Goal: Transaction & Acquisition: Register for event/course

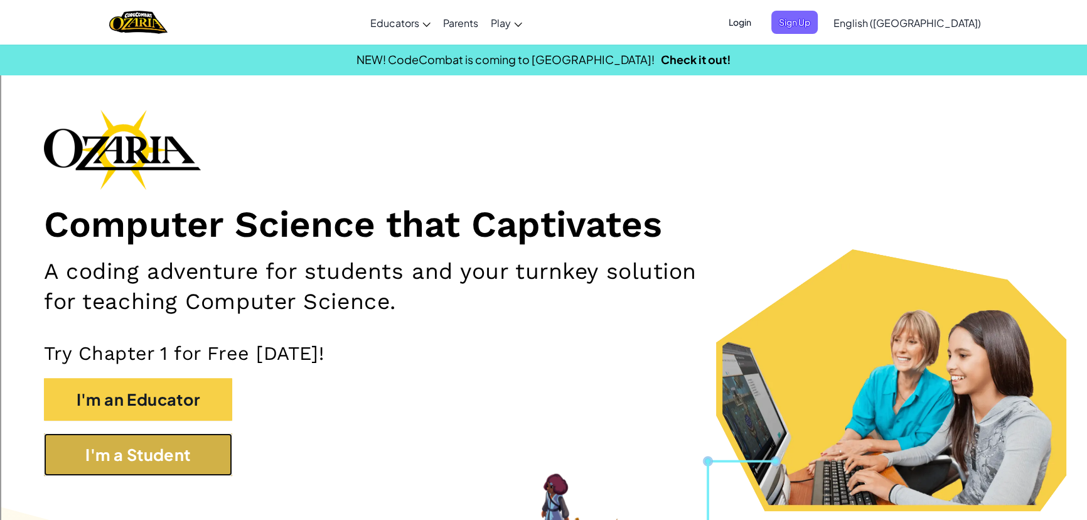
click at [175, 447] on button "I'm a Student" at bounding box center [138, 454] width 188 height 43
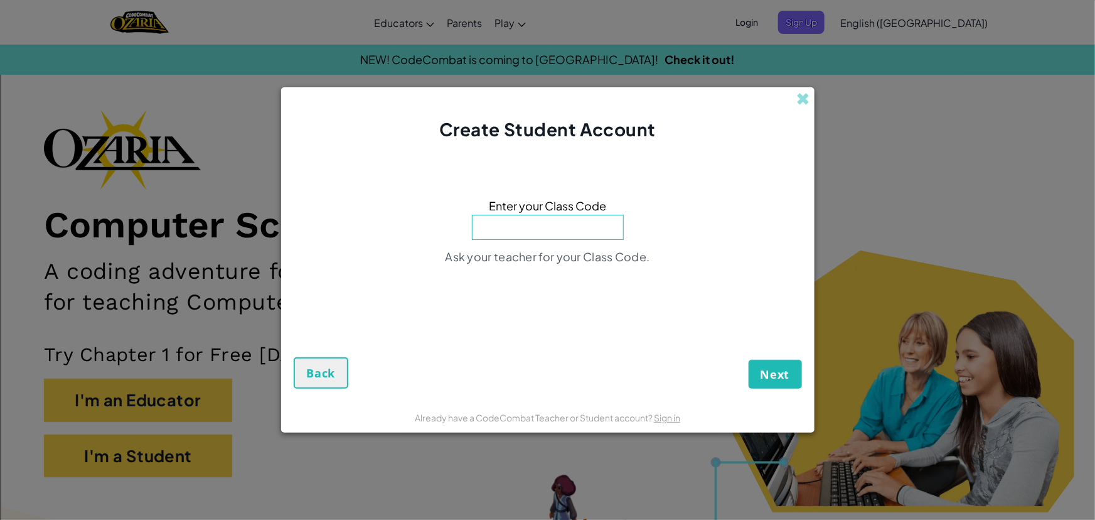
click at [535, 210] on span "Enter your Class Code" at bounding box center [547, 205] width 117 height 18
click at [539, 230] on input at bounding box center [548, 227] width 152 height 25
type input "ParkDayReady"
drag, startPoint x: 842, startPoint y: 389, endPoint x: 815, endPoint y: 380, distance: 29.2
click at [817, 380] on div "Create Student Account Enter your Class Code ParkDayReady Ask your teacher for …" at bounding box center [547, 260] width 1095 height 520
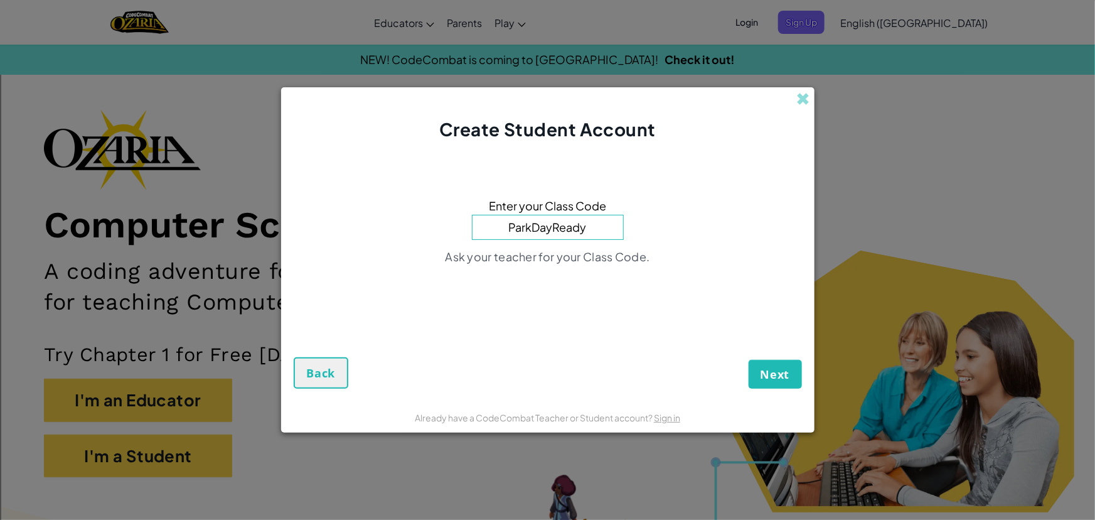
drag, startPoint x: 745, startPoint y: 359, endPoint x: 756, endPoint y: 362, distance: 11.0
click at [744, 359] on div "Next Back" at bounding box center [548, 351] width 508 height 73
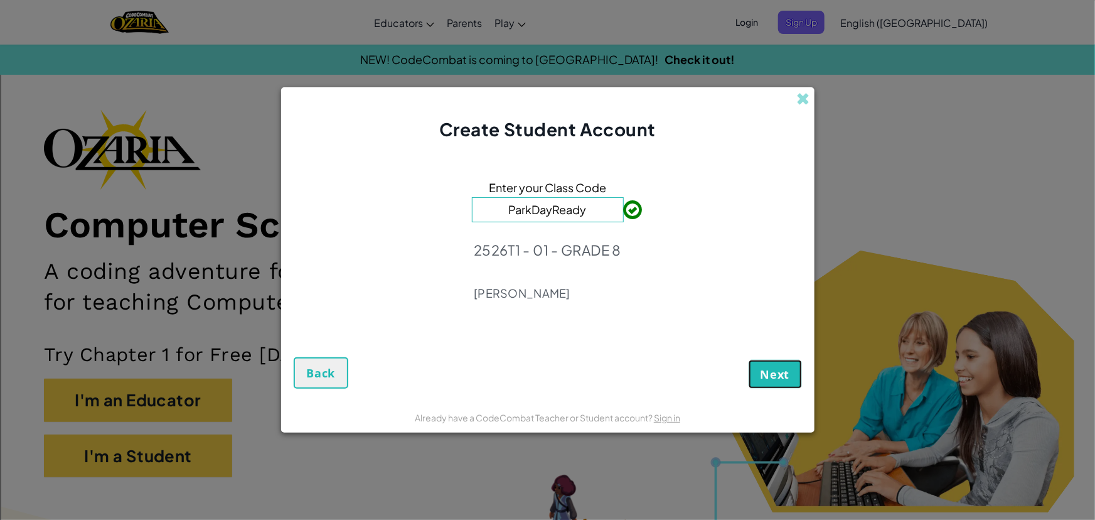
click at [766, 367] on span "Next" at bounding box center [776, 374] width 30 height 15
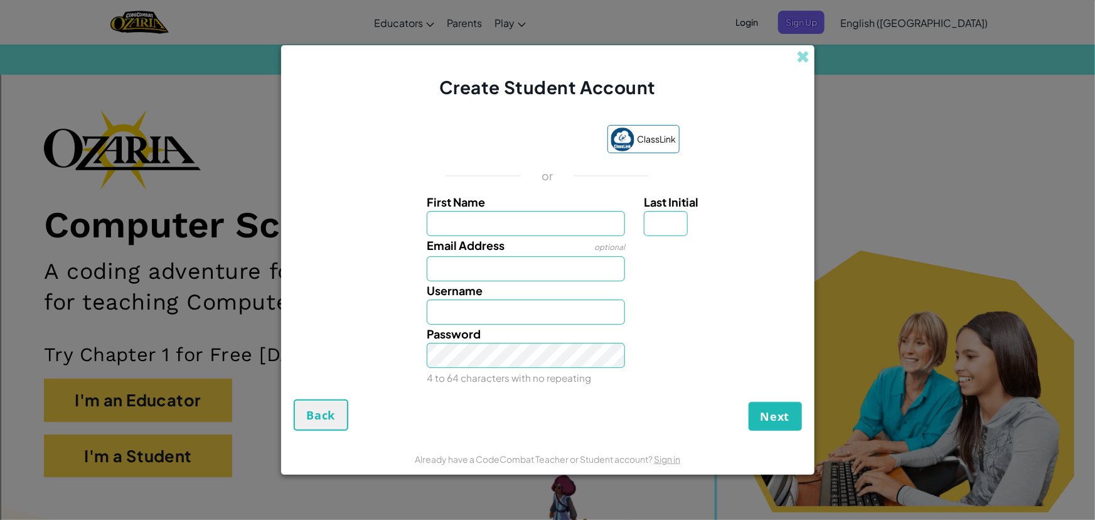
click at [318, 443] on form "ClassLink or First Name Last Initial Email Address optional Username Password 4…" at bounding box center [548, 271] width 534 height 343
click at [323, 407] on span "Back" at bounding box center [321, 414] width 29 height 15
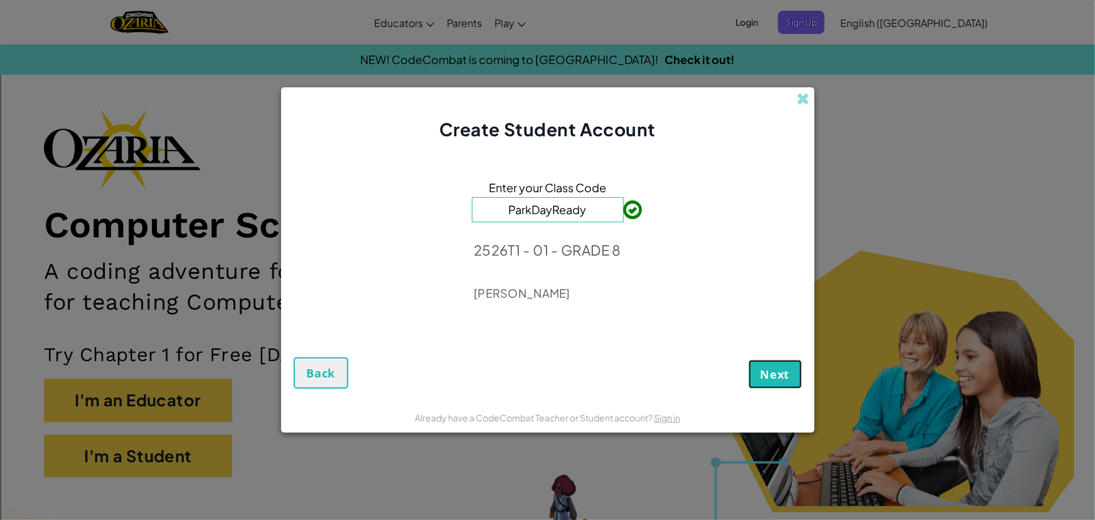
click at [760, 363] on button "Next" at bounding box center [775, 374] width 53 height 29
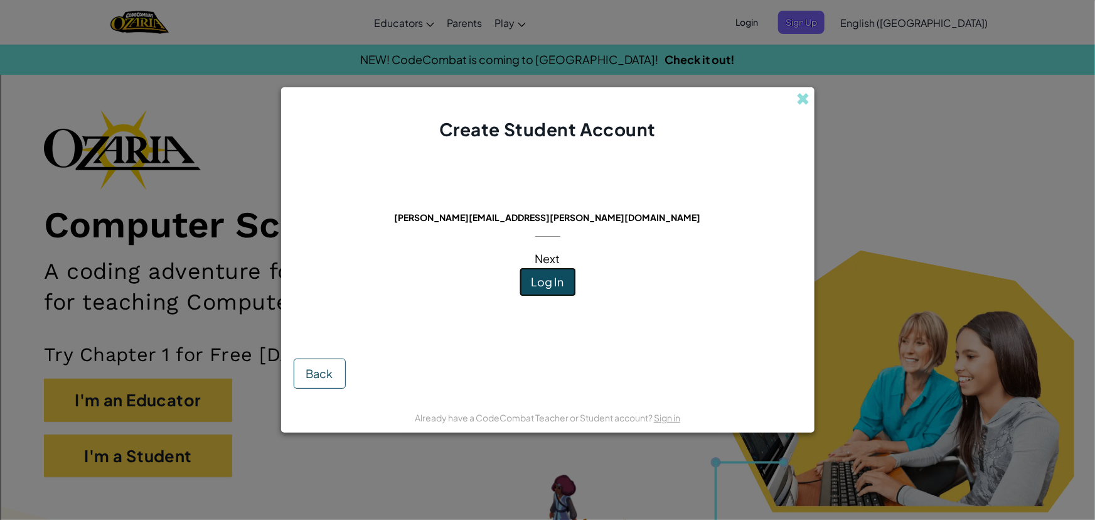
click at [527, 276] on button "Log In" at bounding box center [548, 281] width 56 height 29
